Goal: Transaction & Acquisition: Purchase product/service

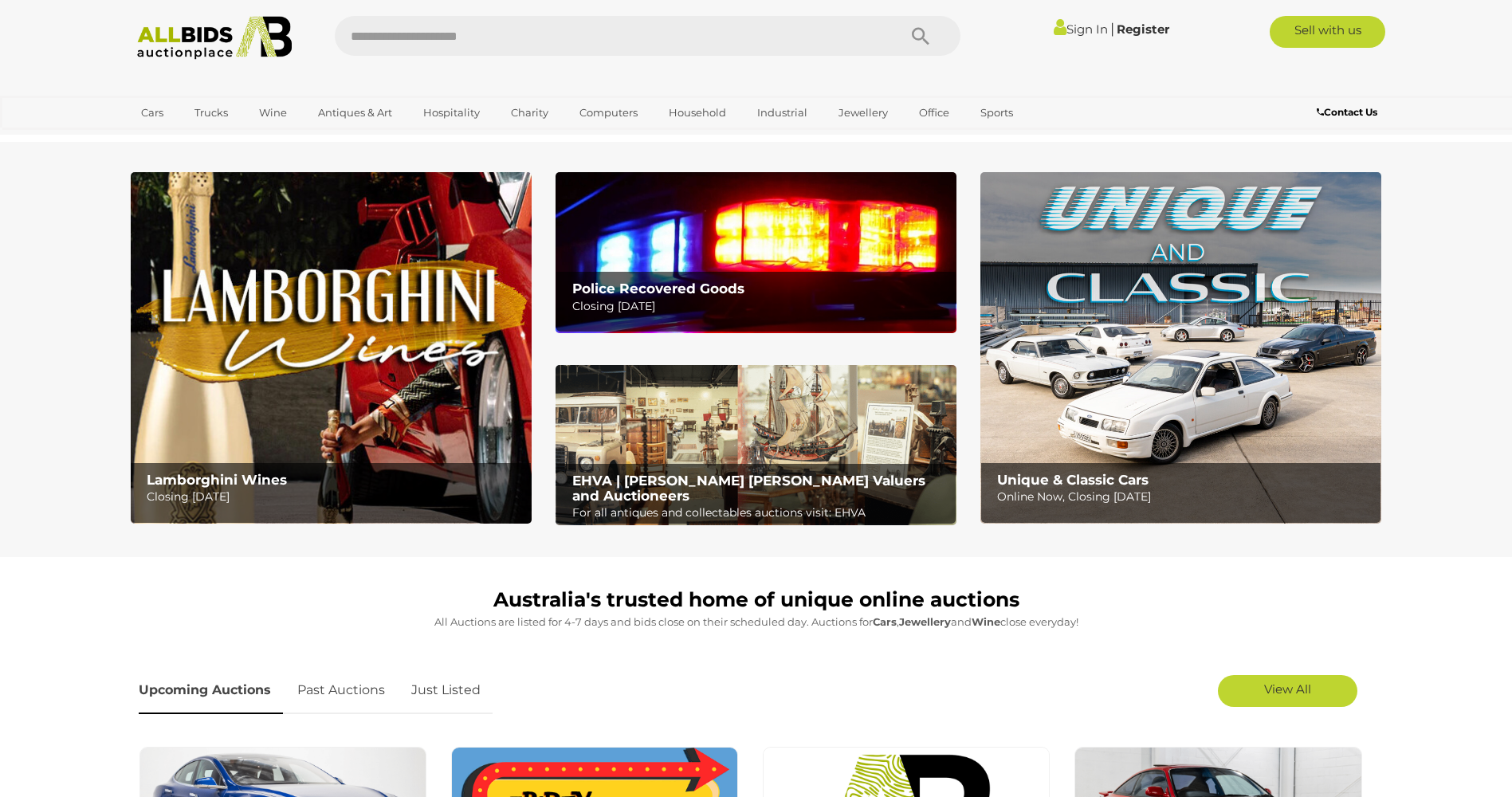
click at [555, 33] on input "text" at bounding box center [608, 36] width 547 height 40
type input "**********"
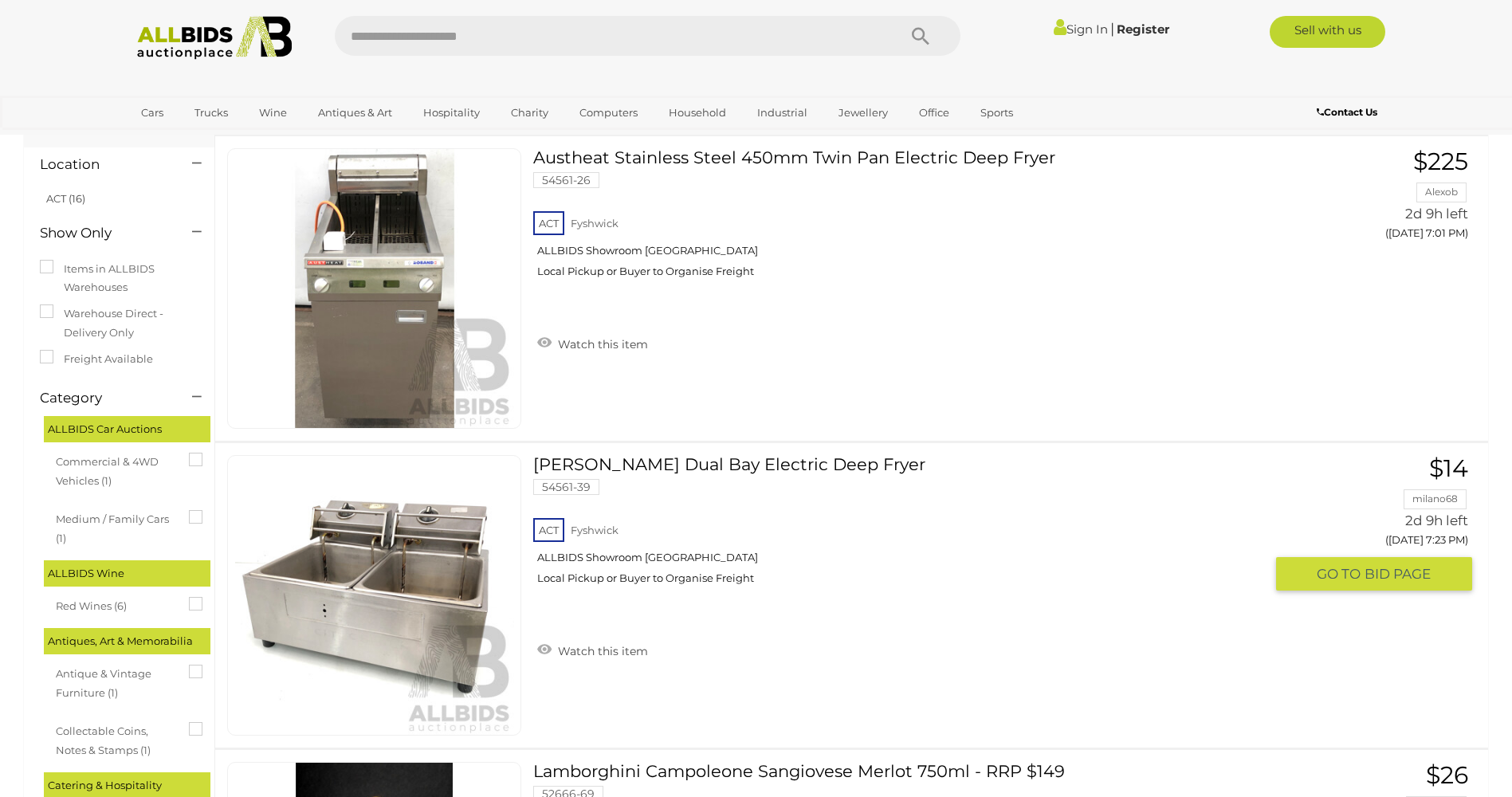
scroll to position [80, 0]
click at [397, 571] on link at bounding box center [374, 596] width 294 height 281
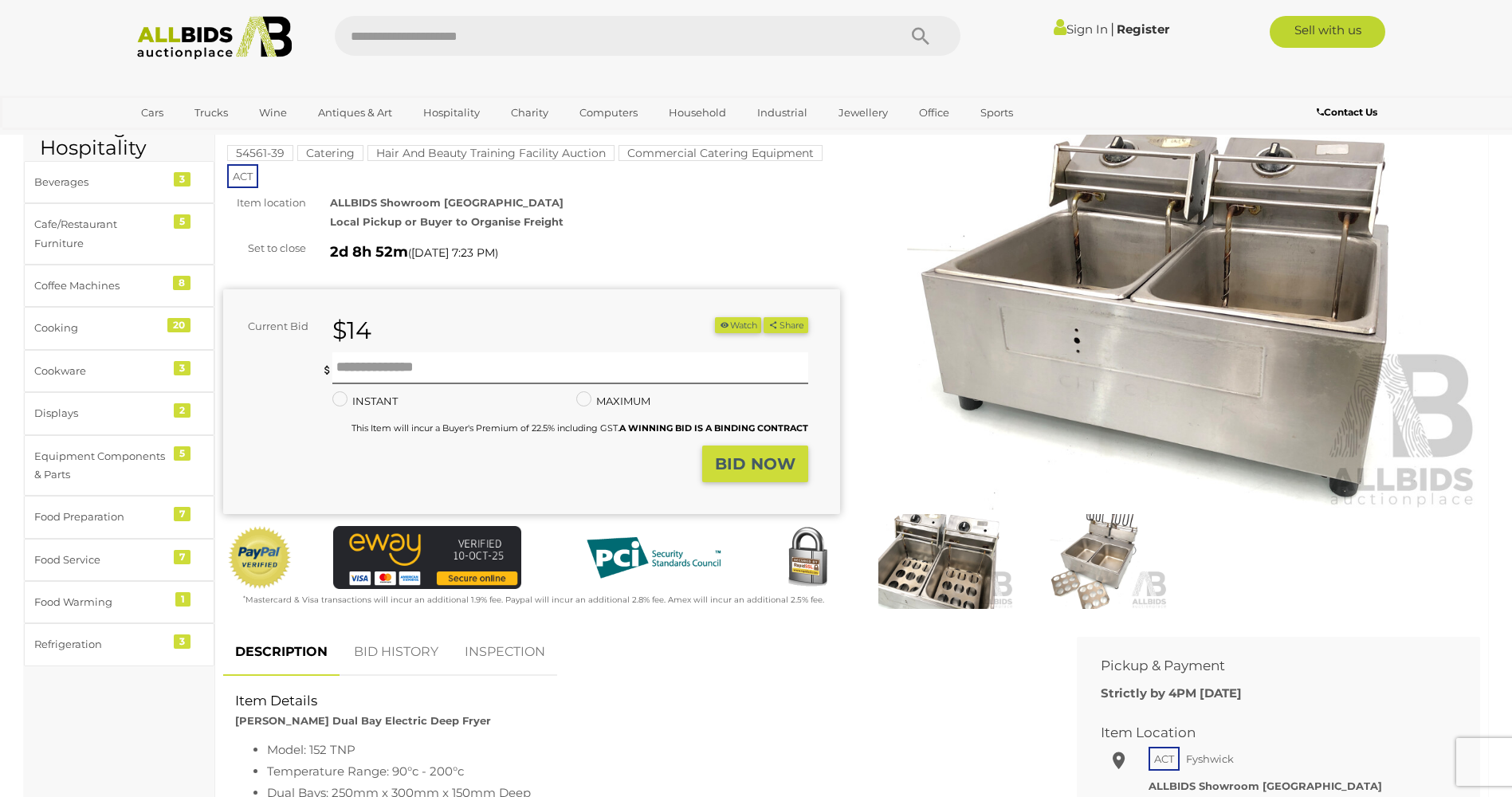
scroll to position [239, 0]
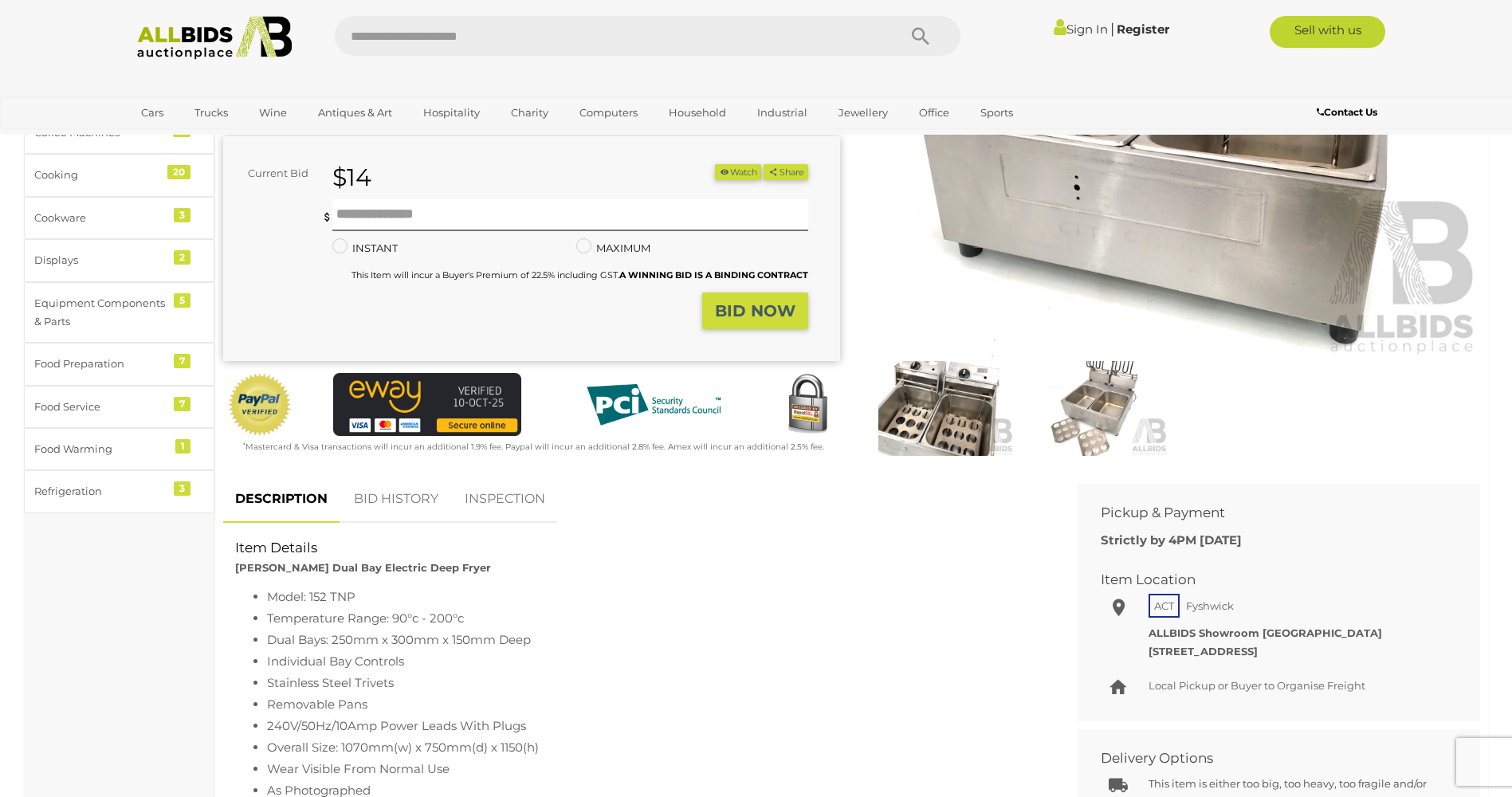
click at [520, 480] on link "INSPECTION" at bounding box center [504, 499] width 105 height 47
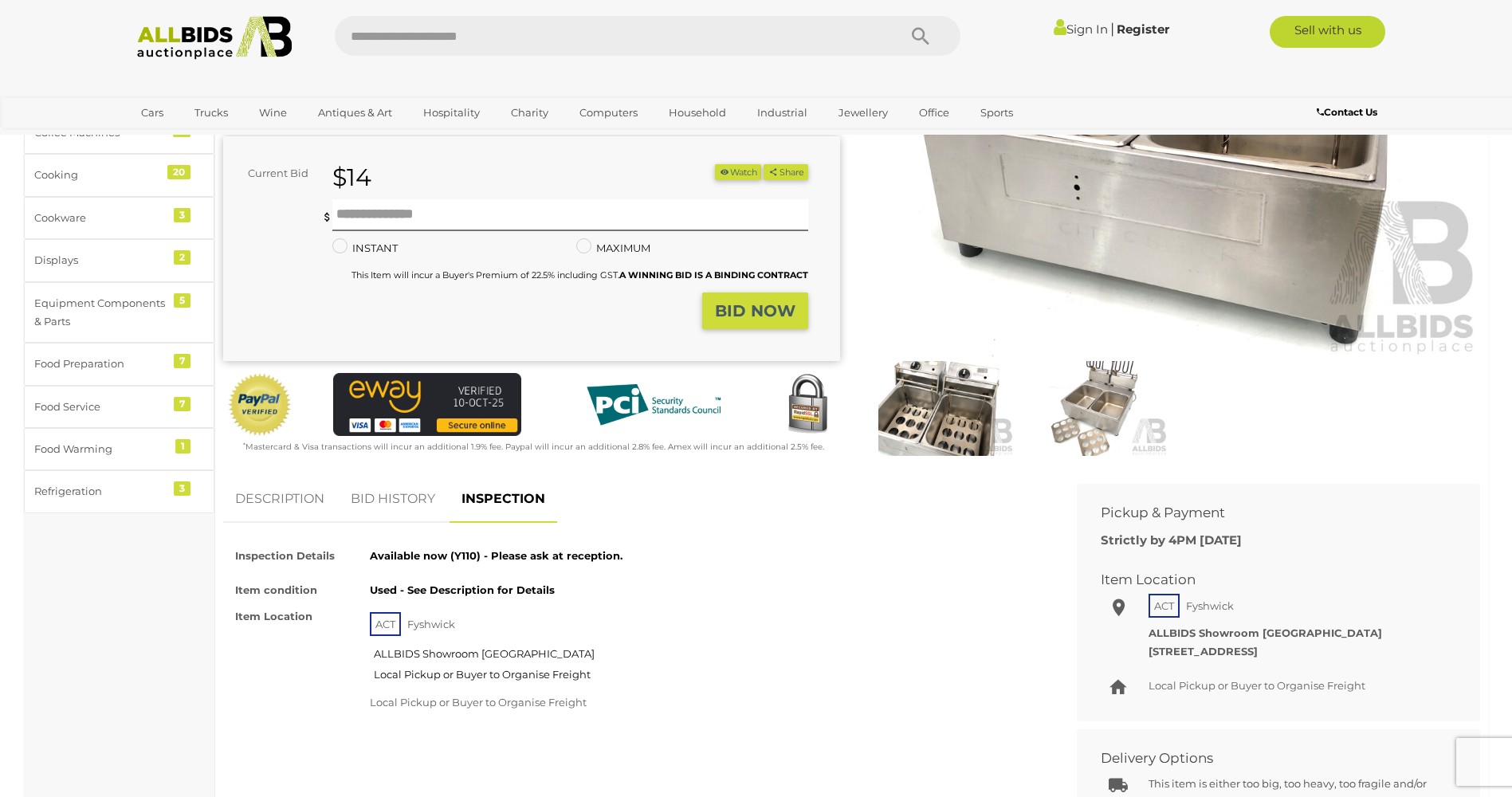
scroll to position [0, 0]
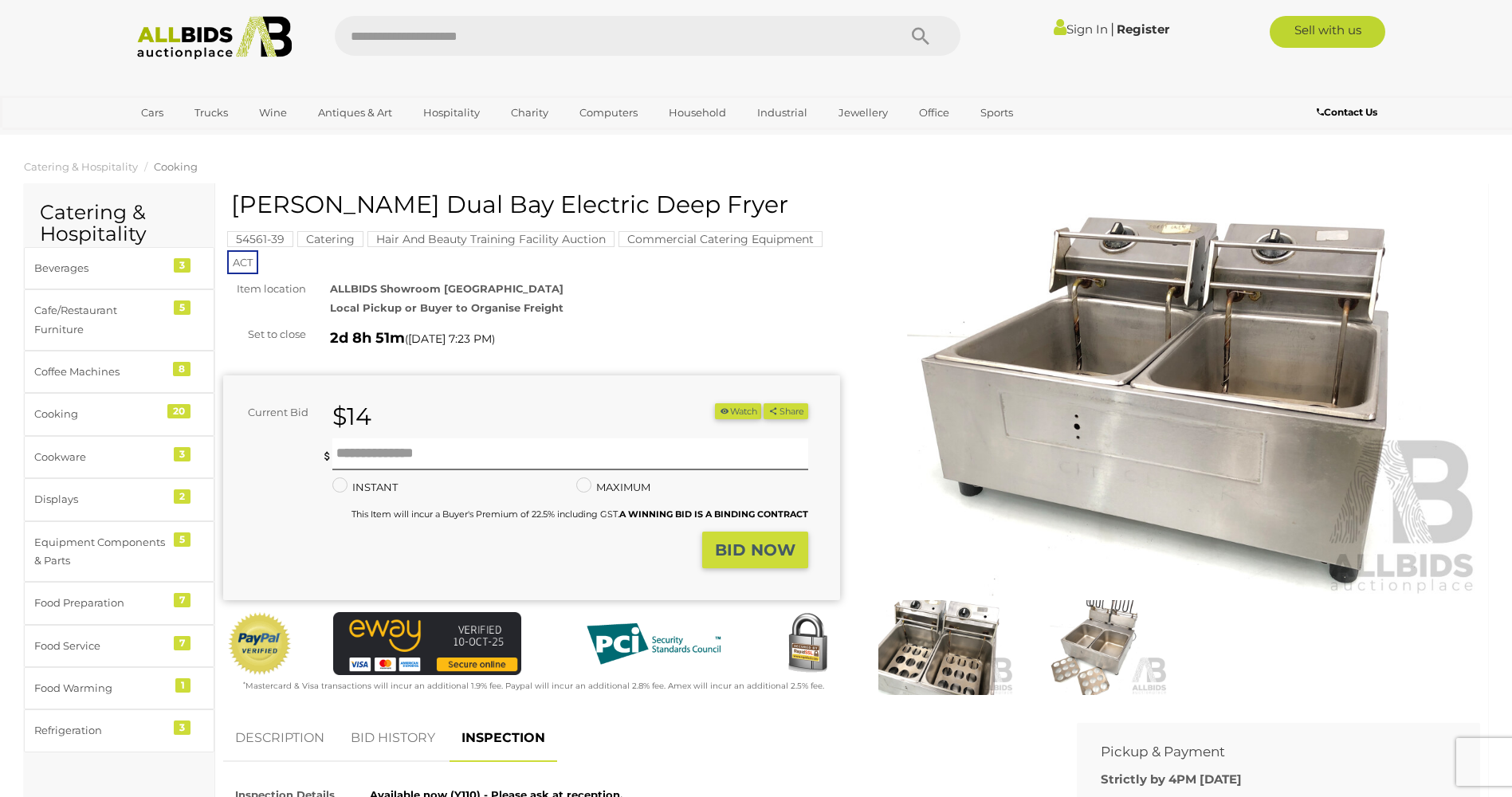
click at [457, 42] on input "text" at bounding box center [608, 36] width 547 height 40
type input "********"
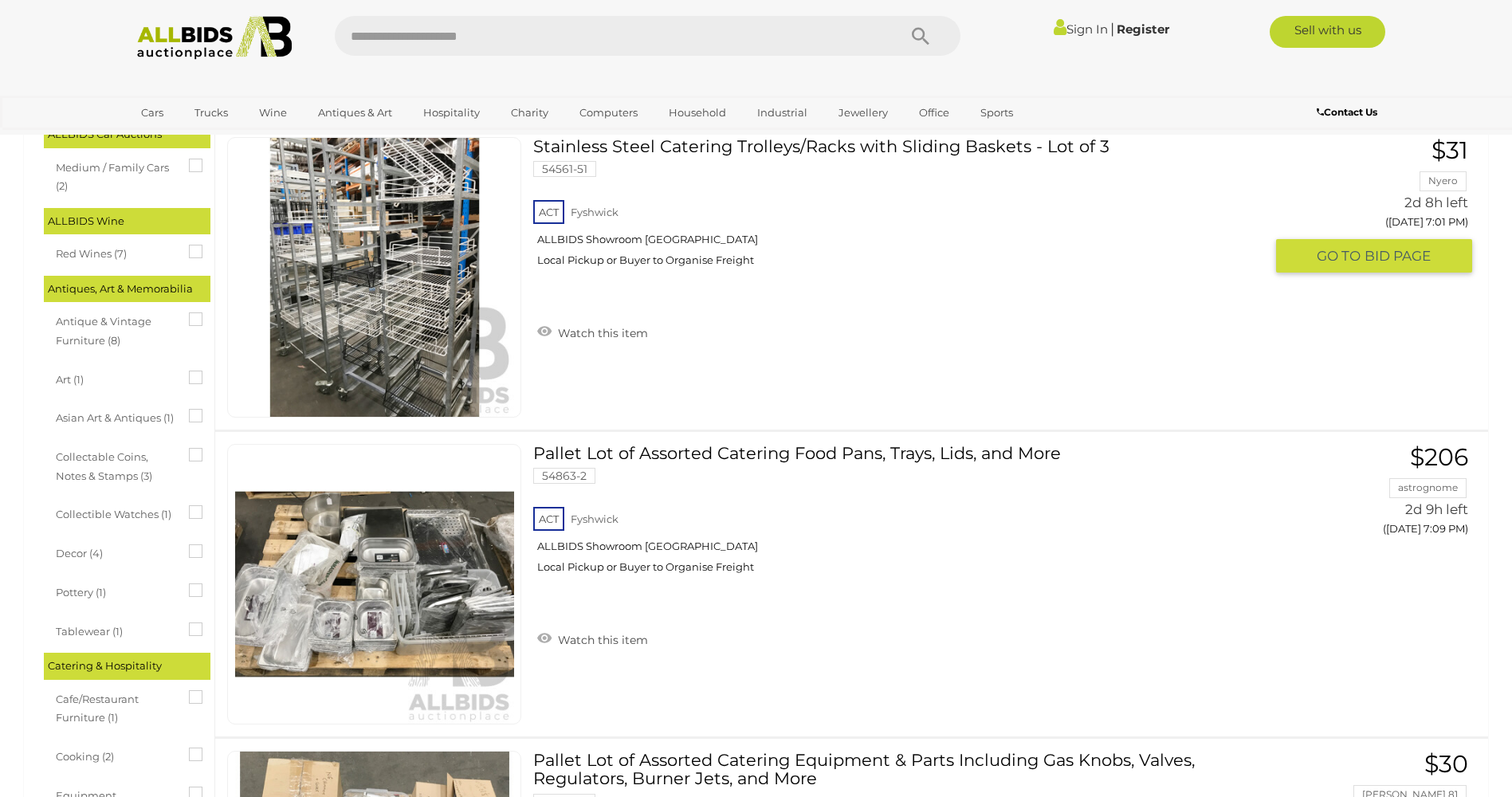
scroll to position [318, 0]
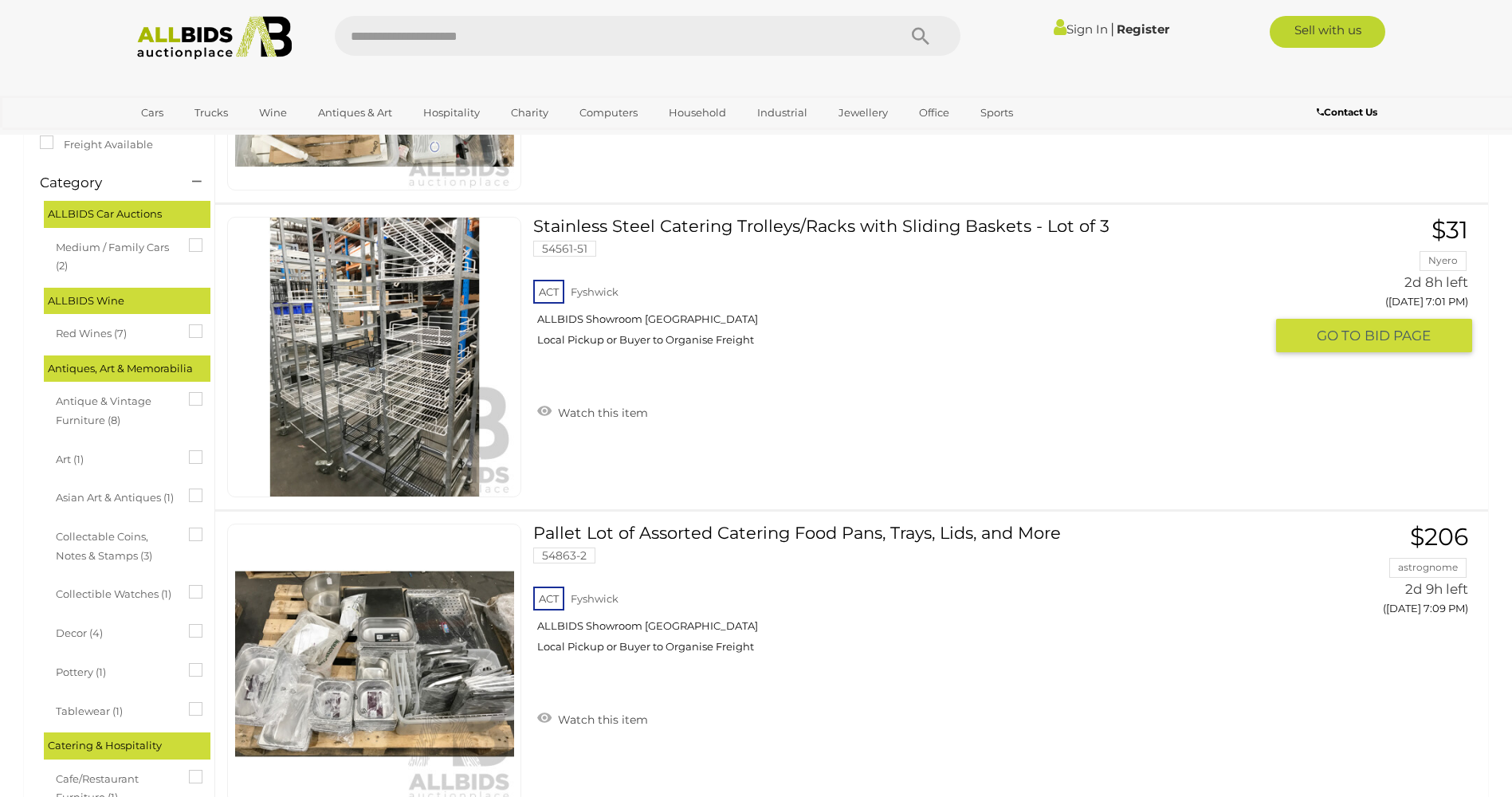
click at [427, 343] on link at bounding box center [374, 357] width 294 height 281
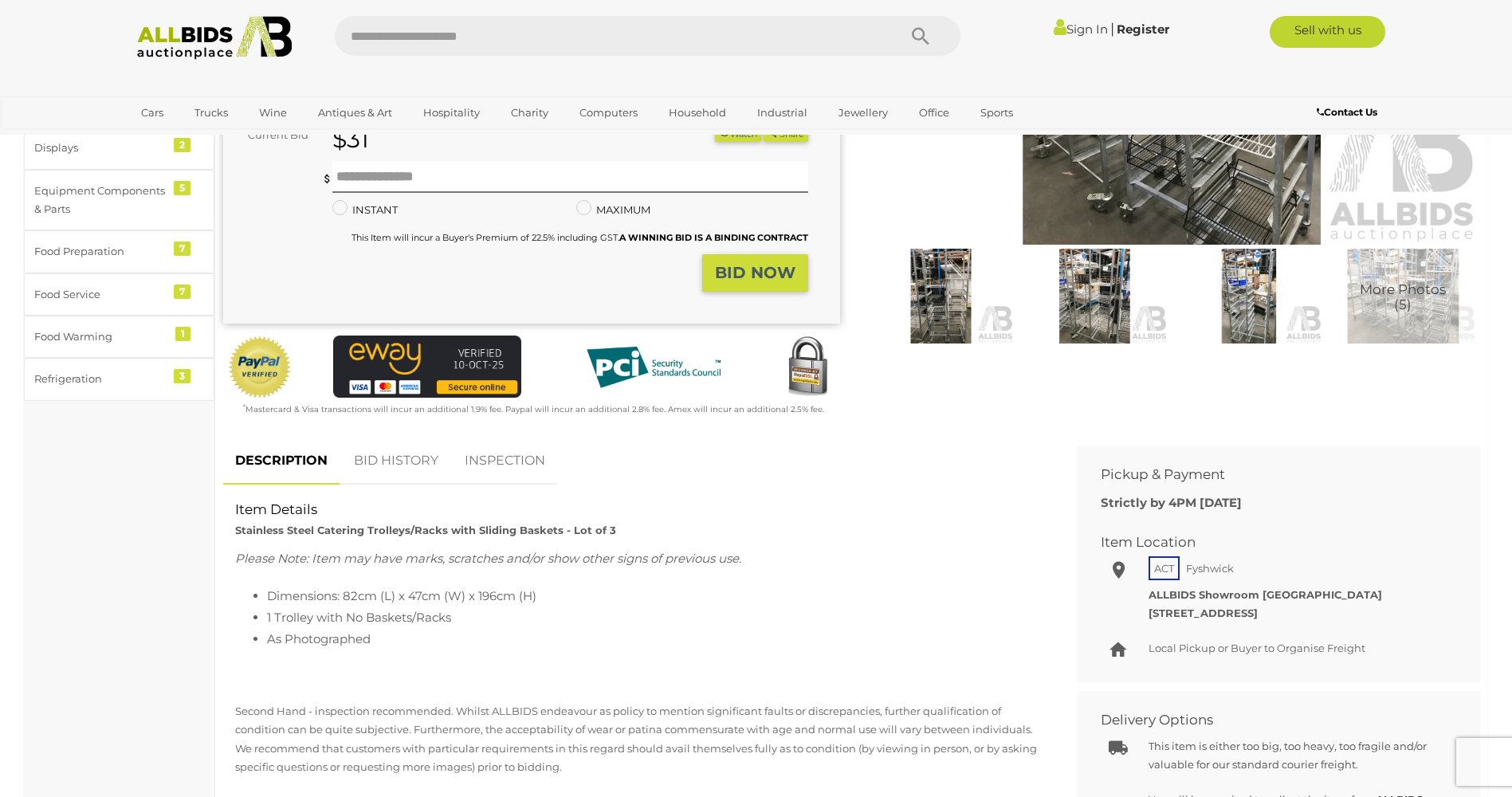
scroll to position [80, 0]
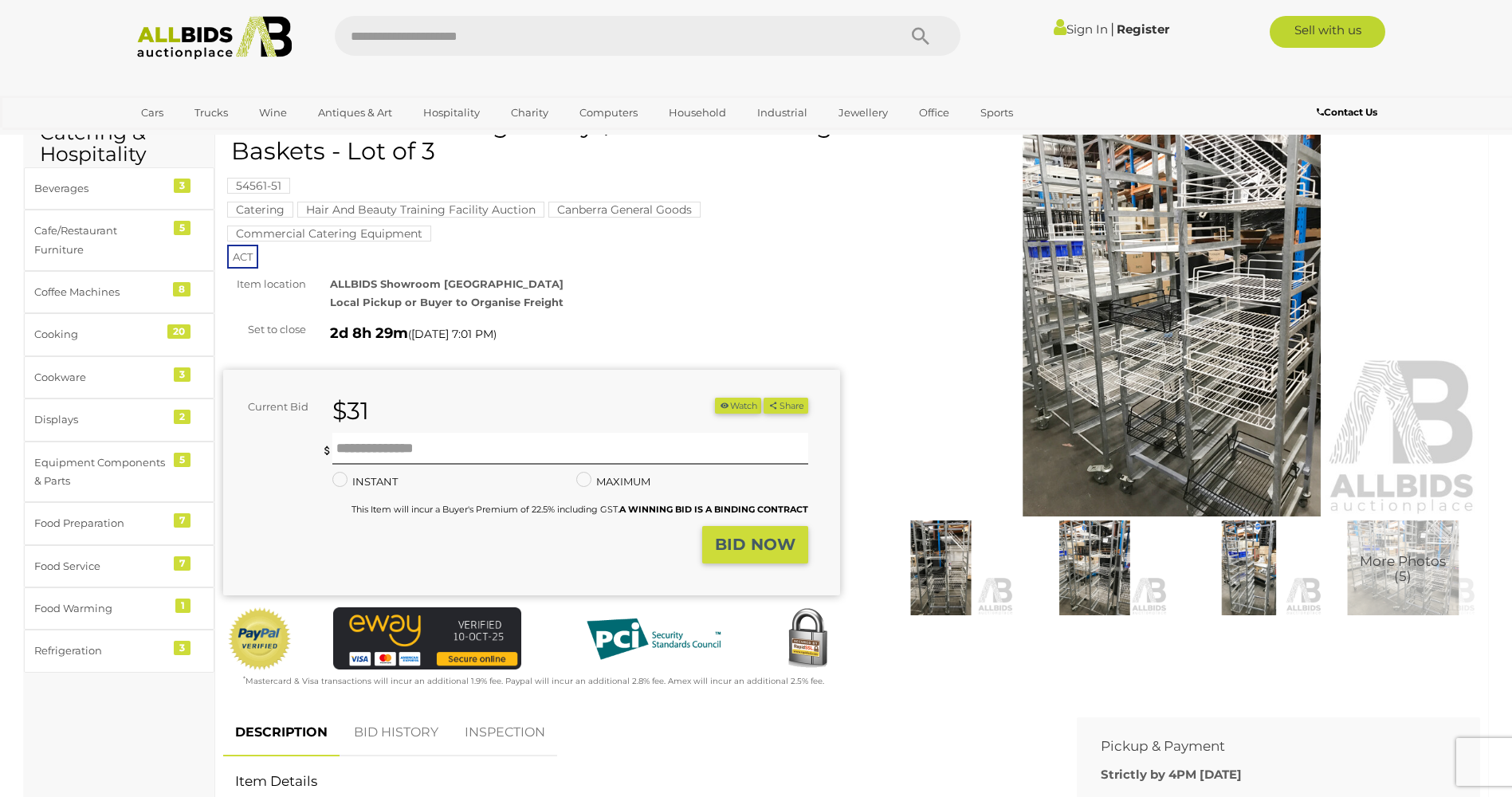
click at [1225, 557] on img at bounding box center [1248, 567] width 146 height 94
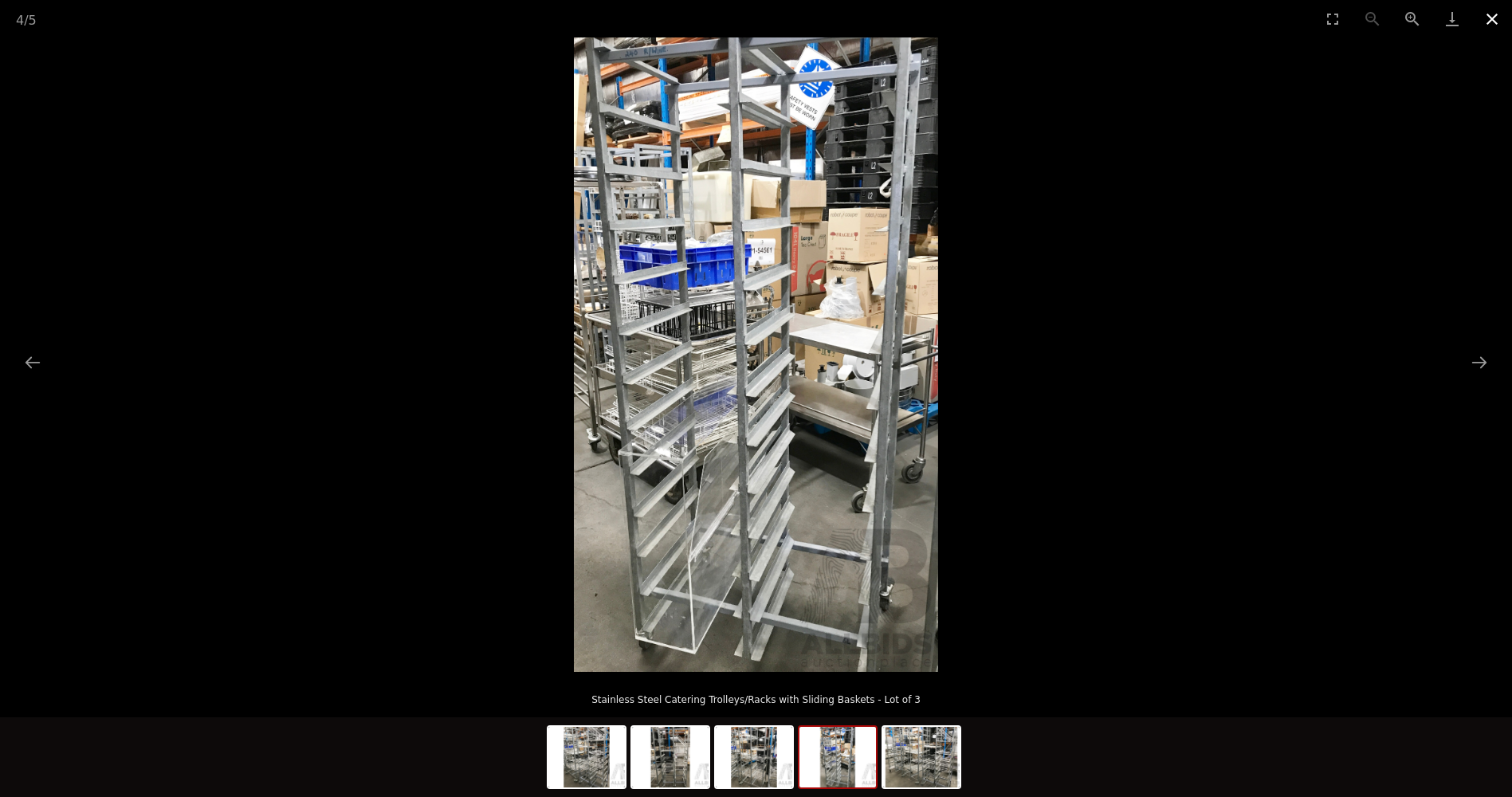
drag, startPoint x: 1484, startPoint y: 14, endPoint x: 1489, endPoint y: 4, distance: 11.2
click at [1488, 10] on button "Close gallery" at bounding box center [1492, 19] width 40 height 38
